Goal: Task Accomplishment & Management: Manage account settings

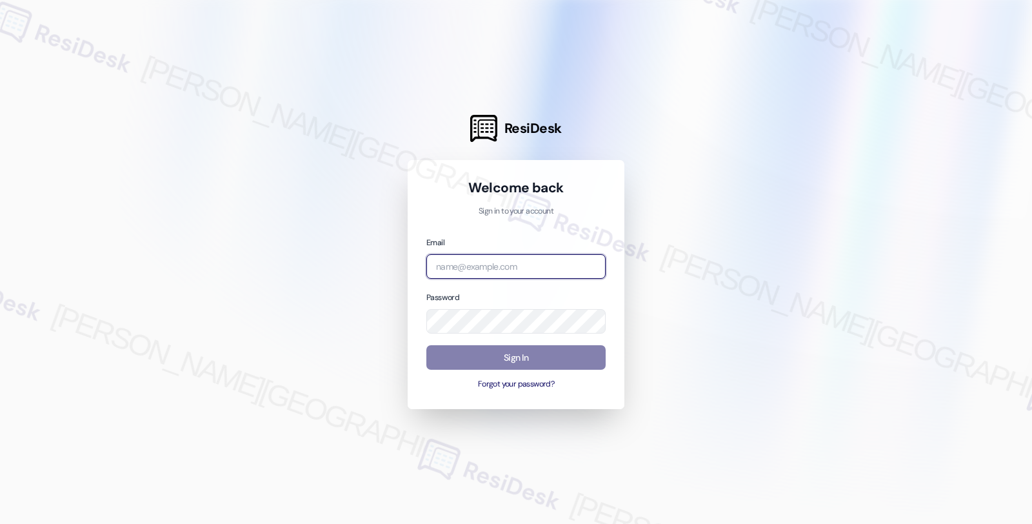
click at [507, 263] on input "email" at bounding box center [515, 266] width 179 height 25
type input "amer"
click at [535, 262] on input "amer" at bounding box center [515, 266] width 179 height 25
click at [524, 270] on input "email" at bounding box center [515, 266] width 179 height 25
type input "automated-surveys-americas_rental_managers-fides.[PERSON_NAME]@americas_rental_…"
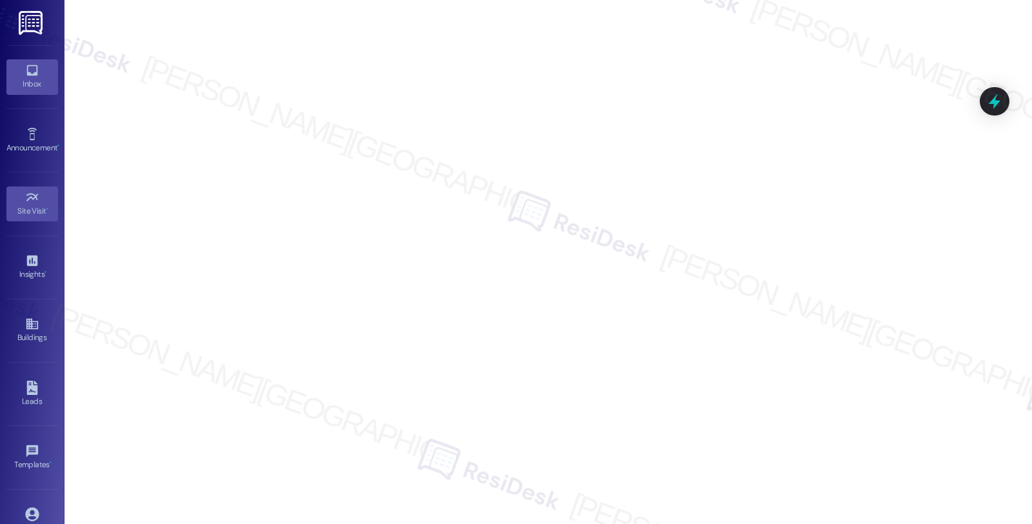
click at [28, 75] on icon at bounding box center [31, 70] width 11 height 11
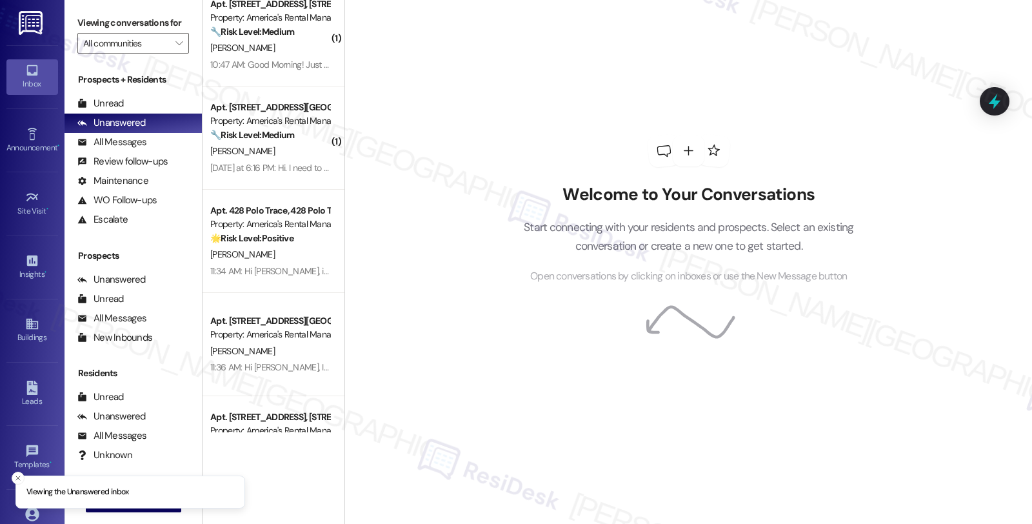
scroll to position [187, 0]
